Goal: Information Seeking & Learning: Learn about a topic

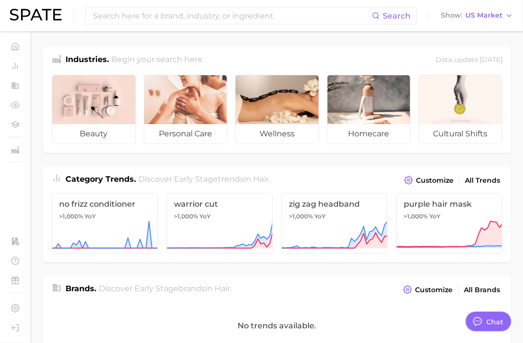
click at [232, 167] on div "Category Trends . Discover Early Stage trends in hair . Customize All Trends" at bounding box center [277, 177] width 468 height 21
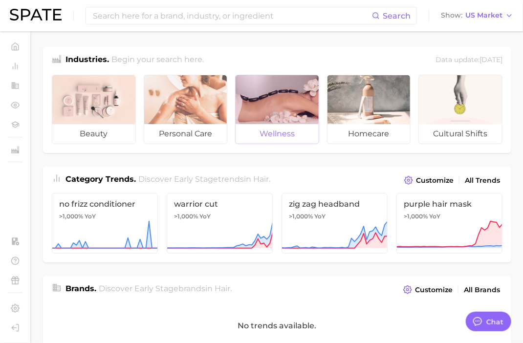
click at [297, 110] on div at bounding box center [277, 99] width 83 height 49
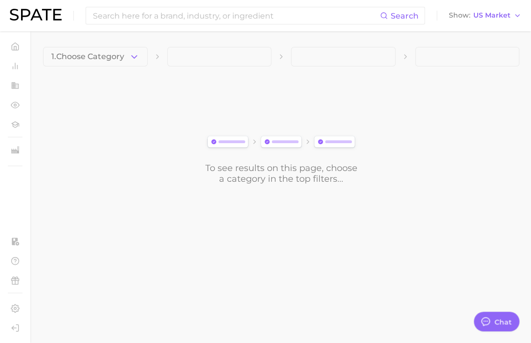
type textarea "x"
